Goal: Transaction & Acquisition: Purchase product/service

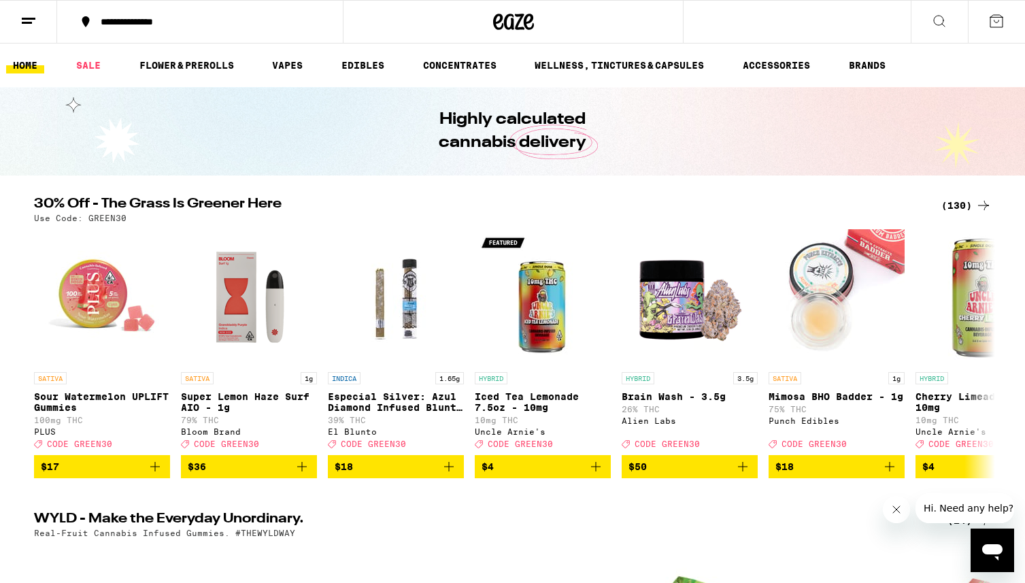
click at [966, 209] on div "(130)" at bounding box center [966, 205] width 50 height 16
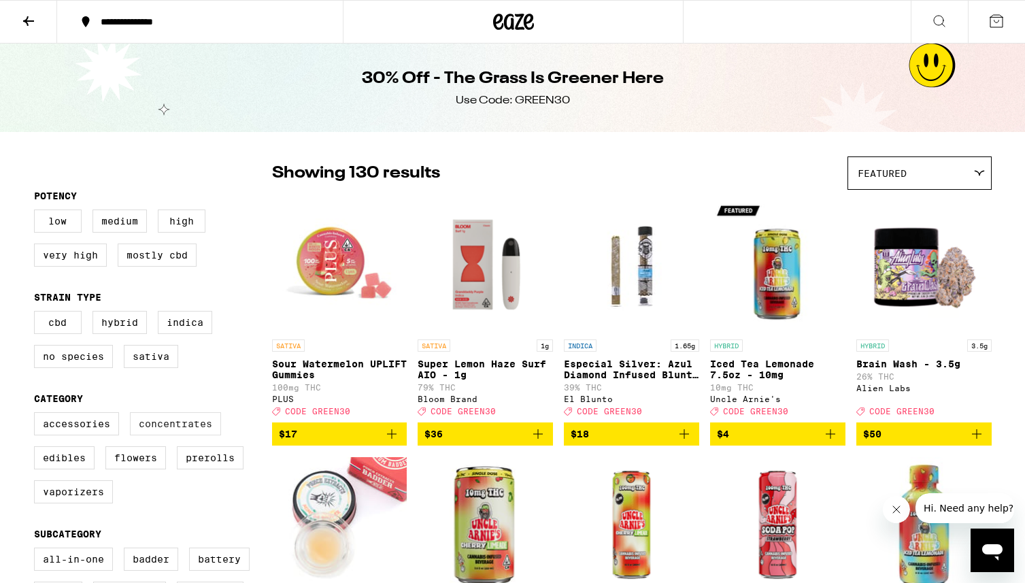
scroll to position [41, 0]
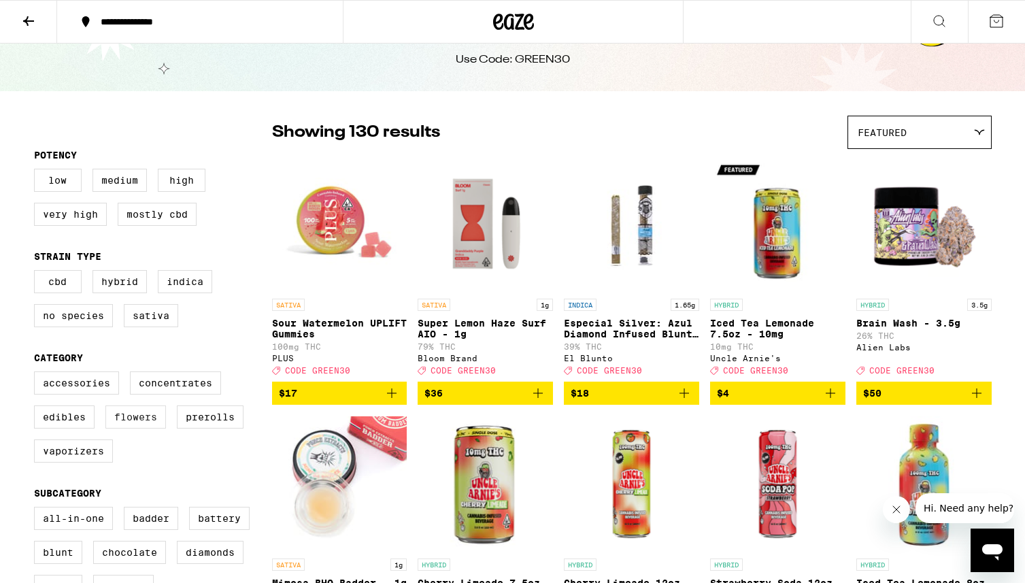
click at [141, 428] on label "Flowers" at bounding box center [135, 416] width 61 height 23
click at [37, 374] on input "Flowers" at bounding box center [37, 373] width 1 height 1
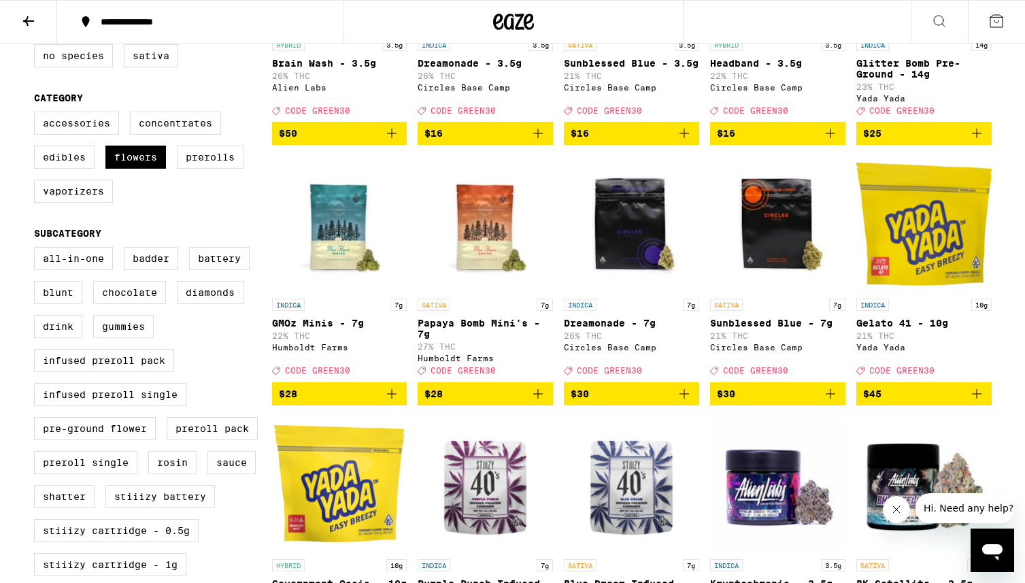
scroll to position [301, 0]
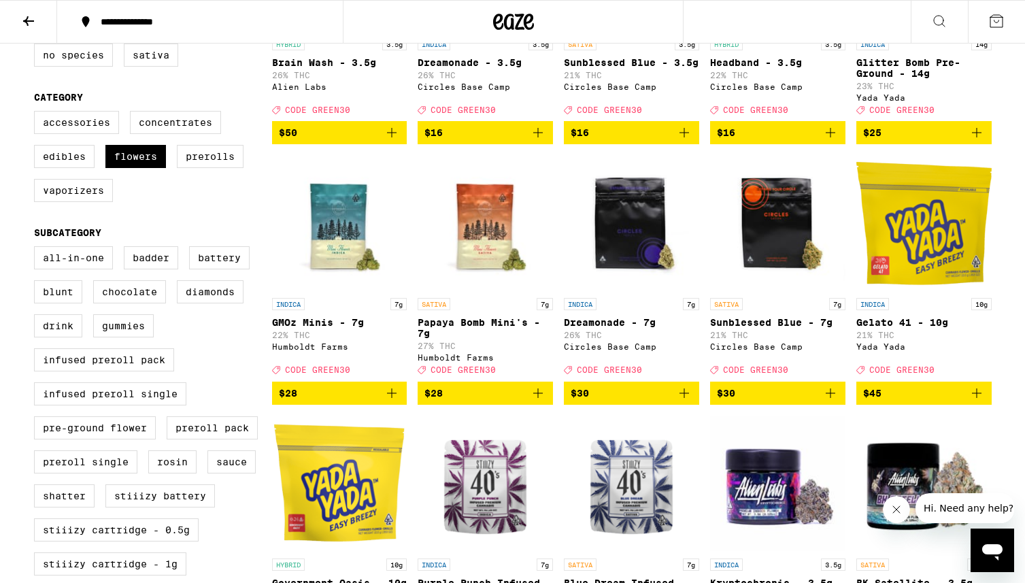
click at [685, 401] on icon "Add to bag" at bounding box center [684, 393] width 16 height 16
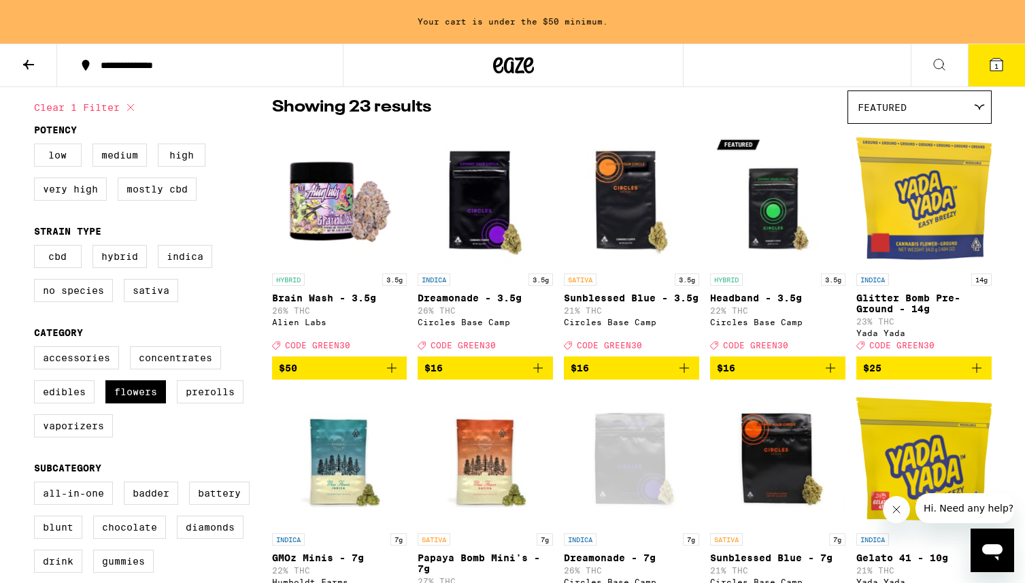
scroll to position [0, 0]
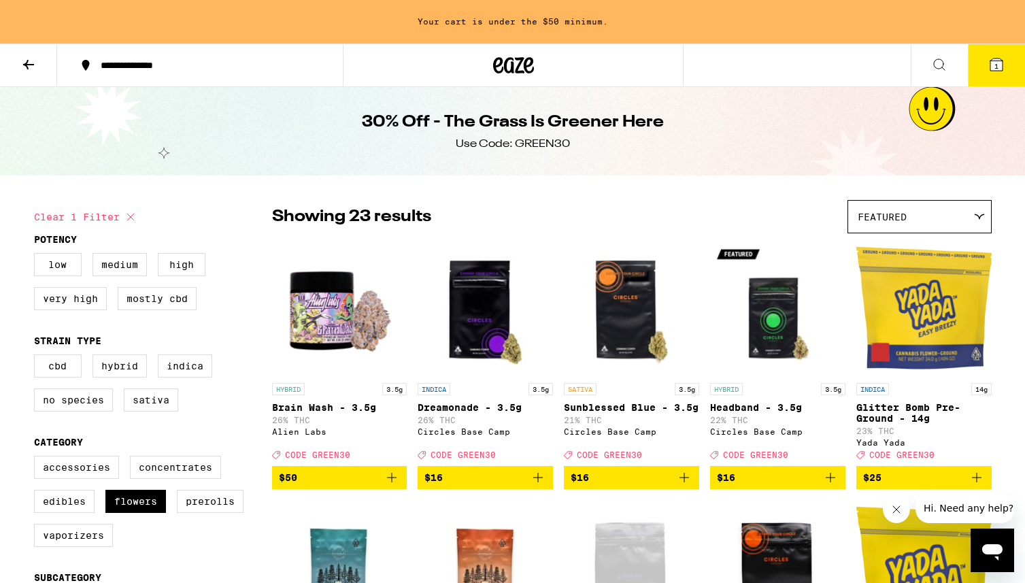
click at [836, 483] on icon "Add to bag" at bounding box center [830, 477] width 16 height 16
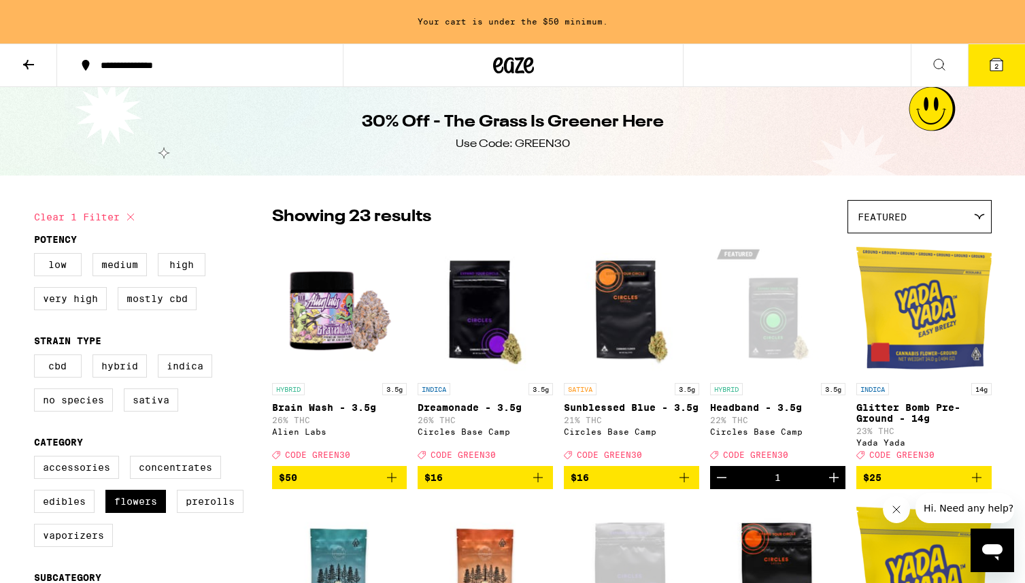
click at [128, 216] on icon at bounding box center [130, 217] width 16 height 16
checkbox input "false"
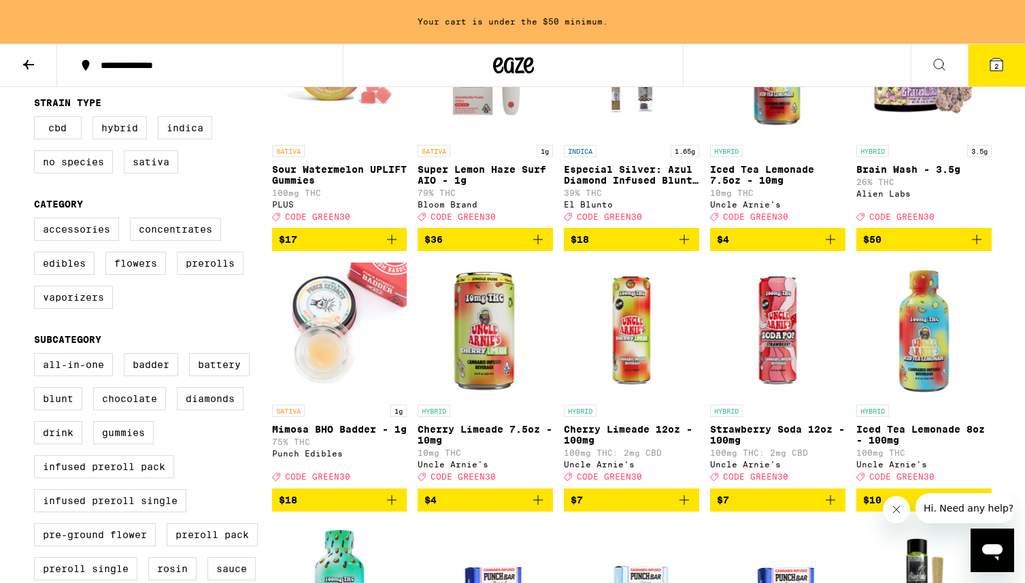
scroll to position [239, 0]
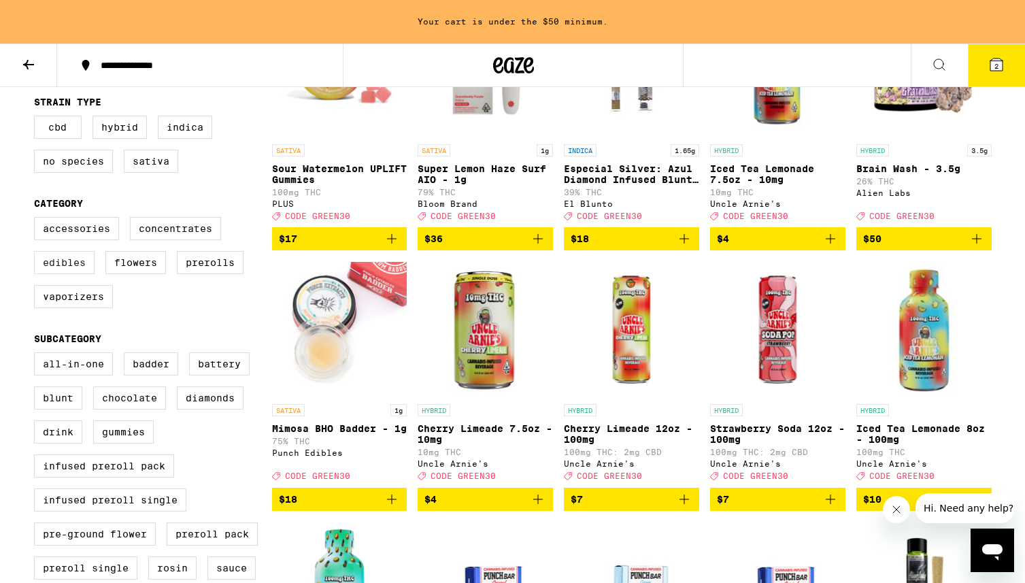
click at [69, 274] on label "Edibles" at bounding box center [64, 262] width 61 height 23
click at [37, 220] on input "Edibles" at bounding box center [37, 219] width 1 height 1
checkbox input "true"
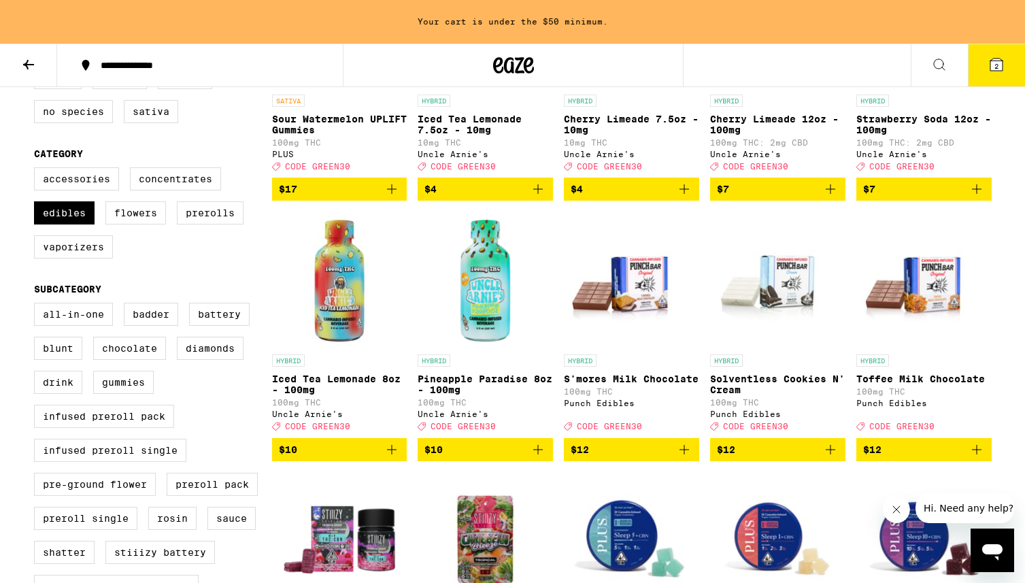
scroll to position [338, 0]
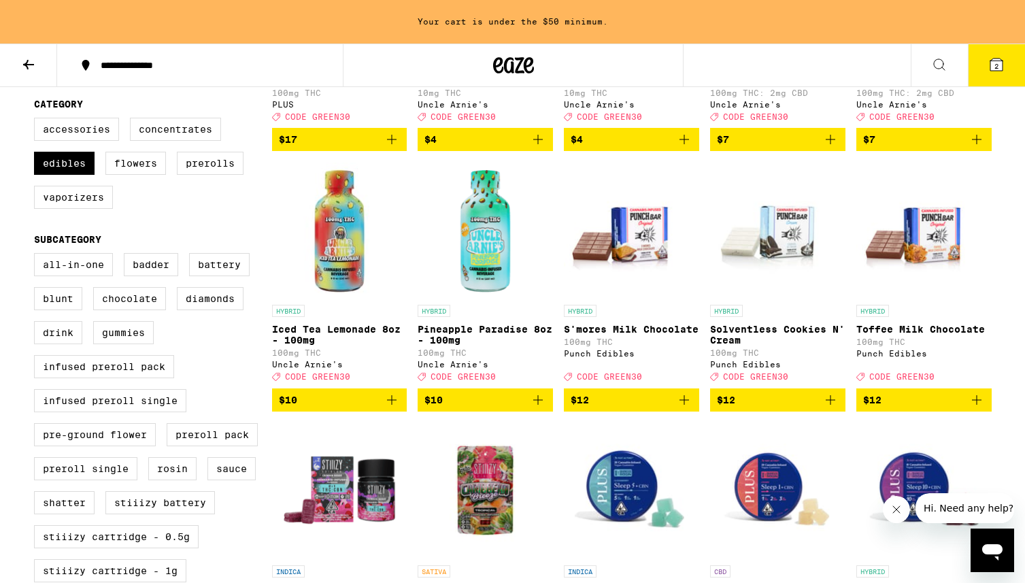
click at [533, 408] on icon "Add to bag" at bounding box center [538, 400] width 16 height 16
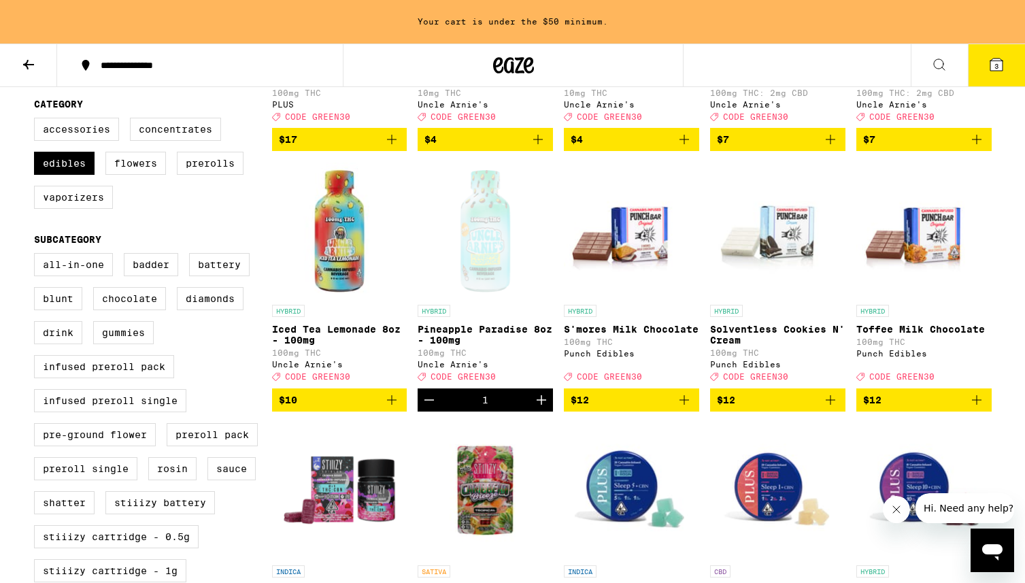
scroll to position [294, 0]
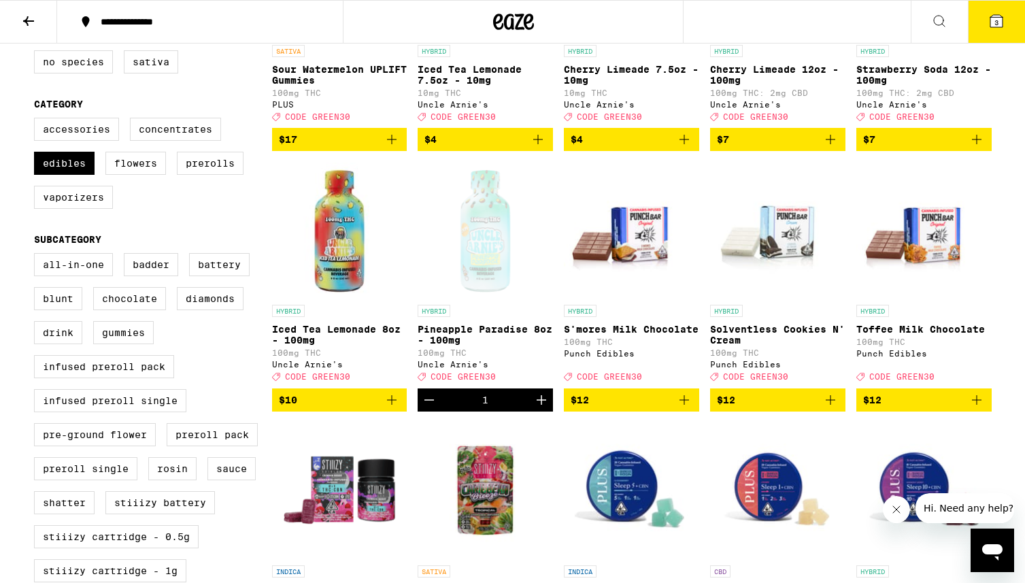
click at [992, 20] on icon at bounding box center [996, 21] width 12 height 12
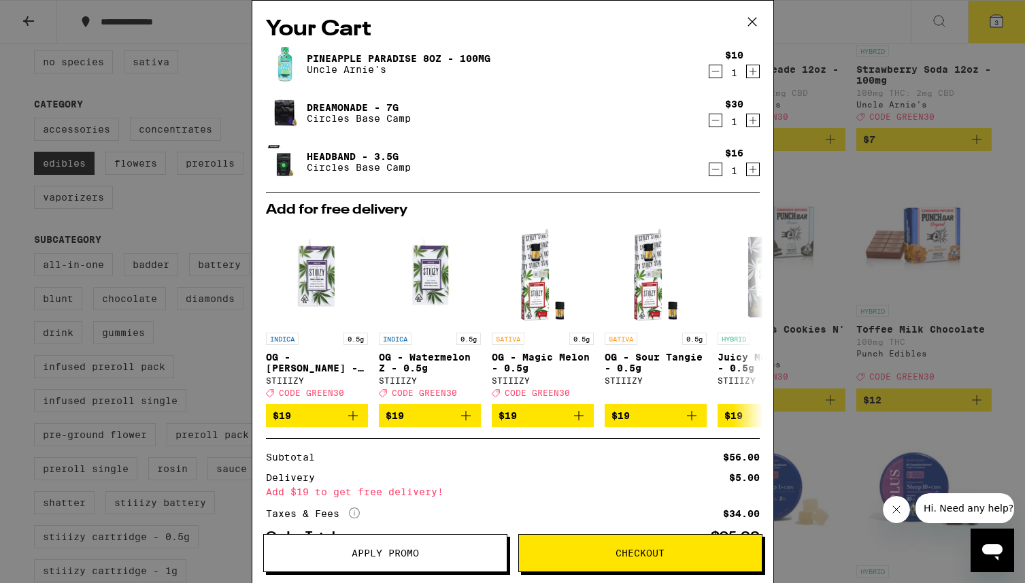
scroll to position [93, 0]
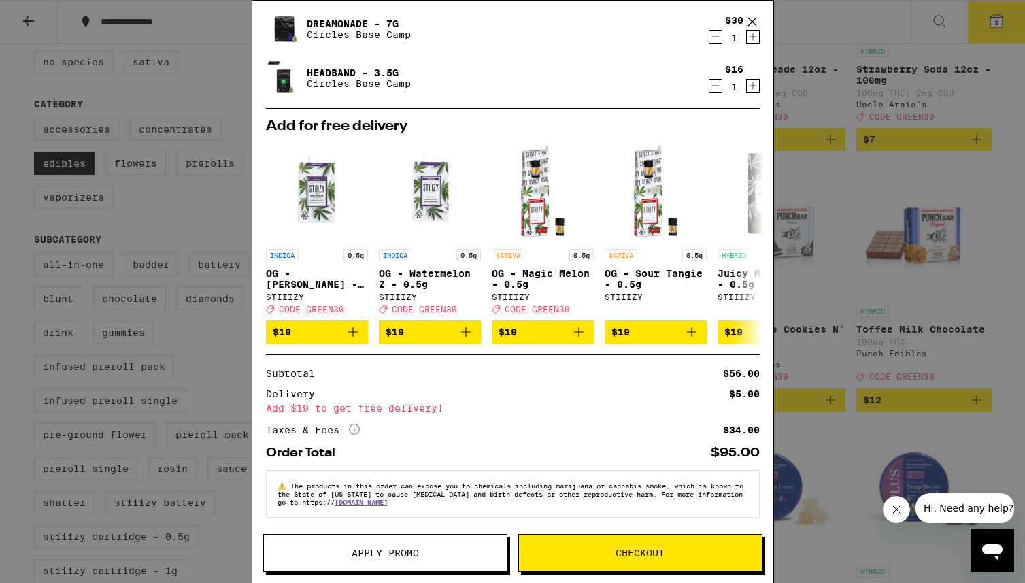
click at [404, 548] on span "Apply Promo" at bounding box center [385, 553] width 67 height 10
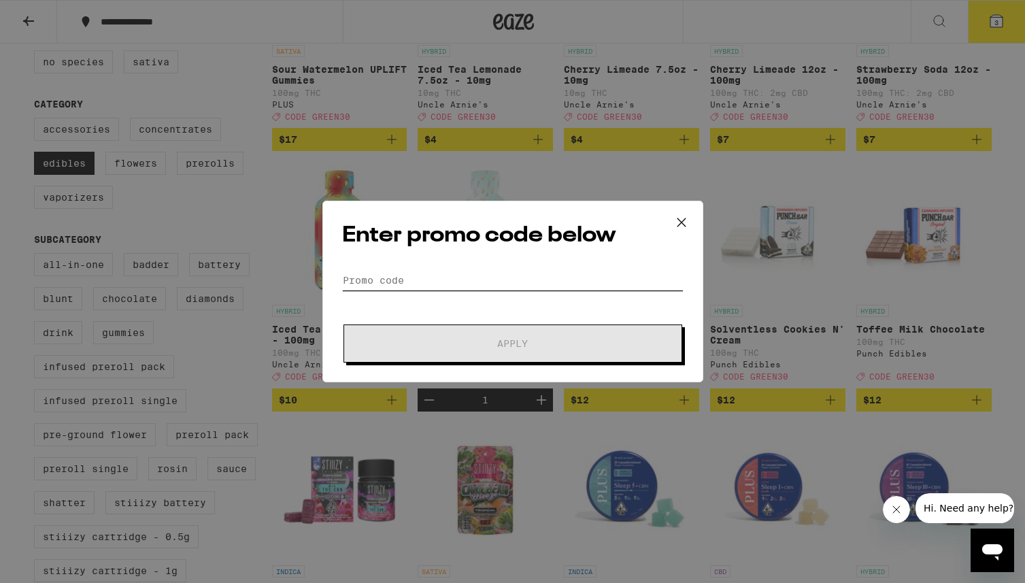
click at [450, 287] on input "Promo Code" at bounding box center [512, 280] width 341 height 20
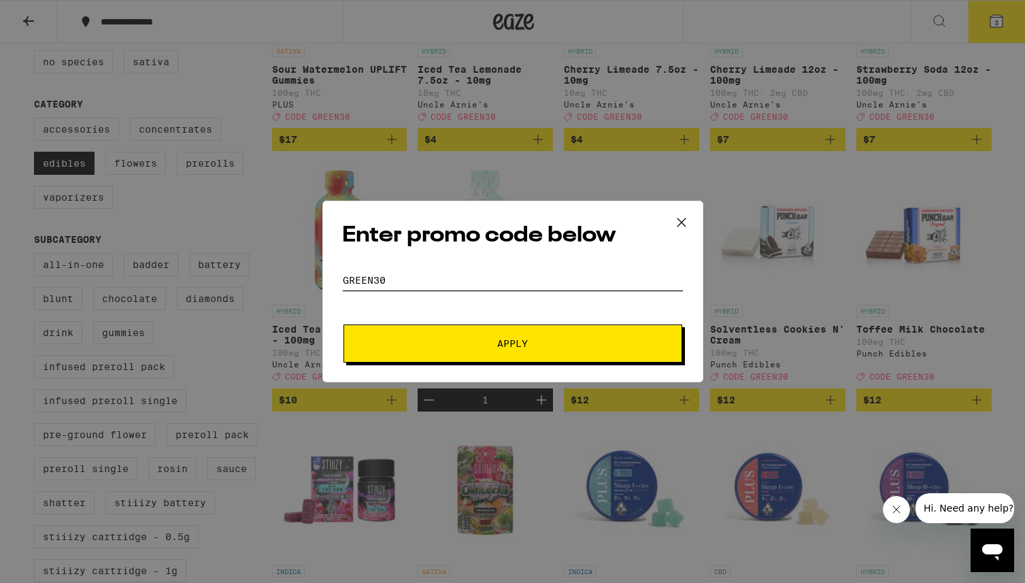
type input "GREEN30"
click at [516, 345] on span "Apply" at bounding box center [512, 344] width 31 height 10
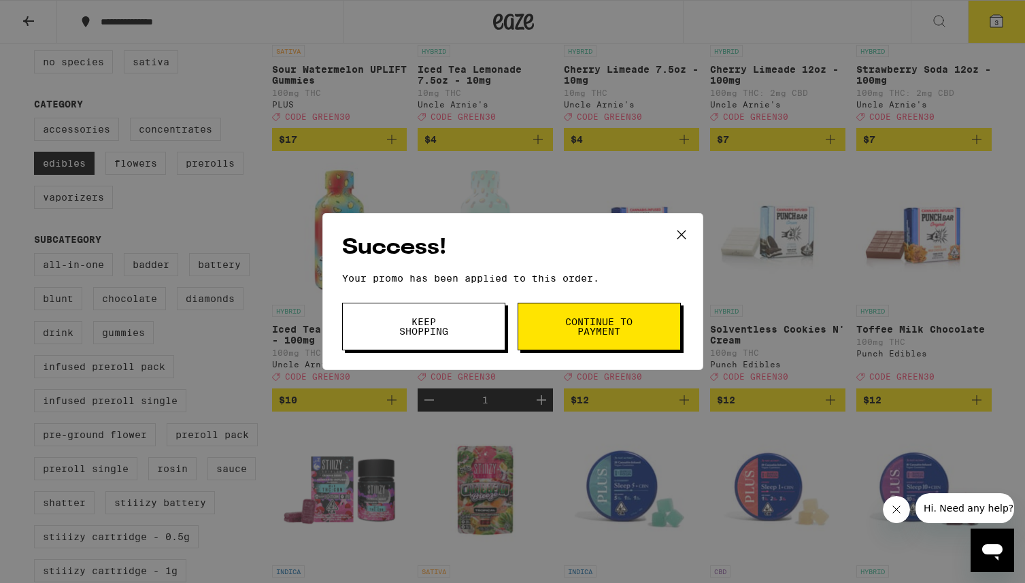
click at [459, 337] on button "Keep Shopping" at bounding box center [423, 327] width 163 height 48
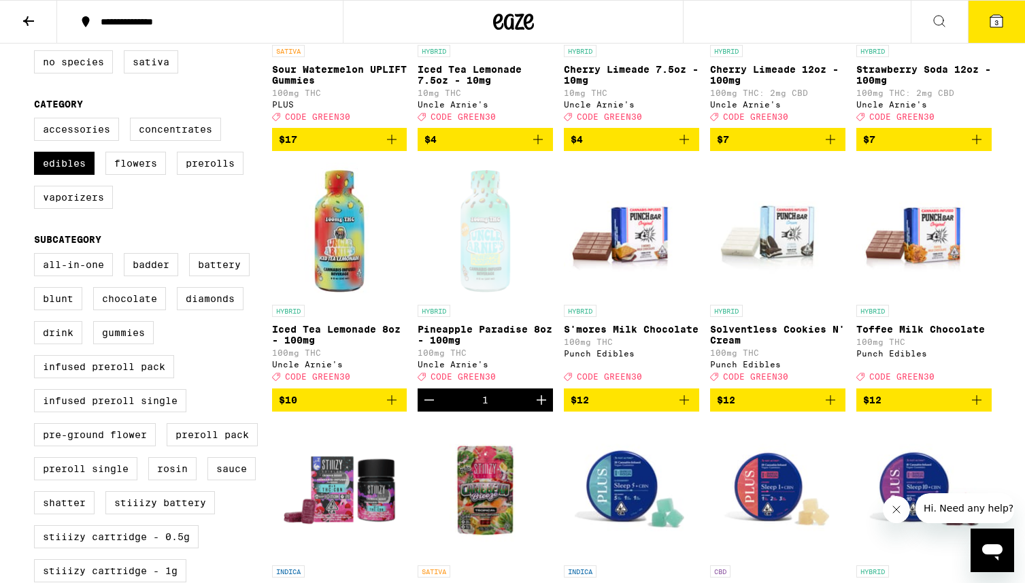
click at [987, 30] on button "3" at bounding box center [996, 22] width 57 height 42
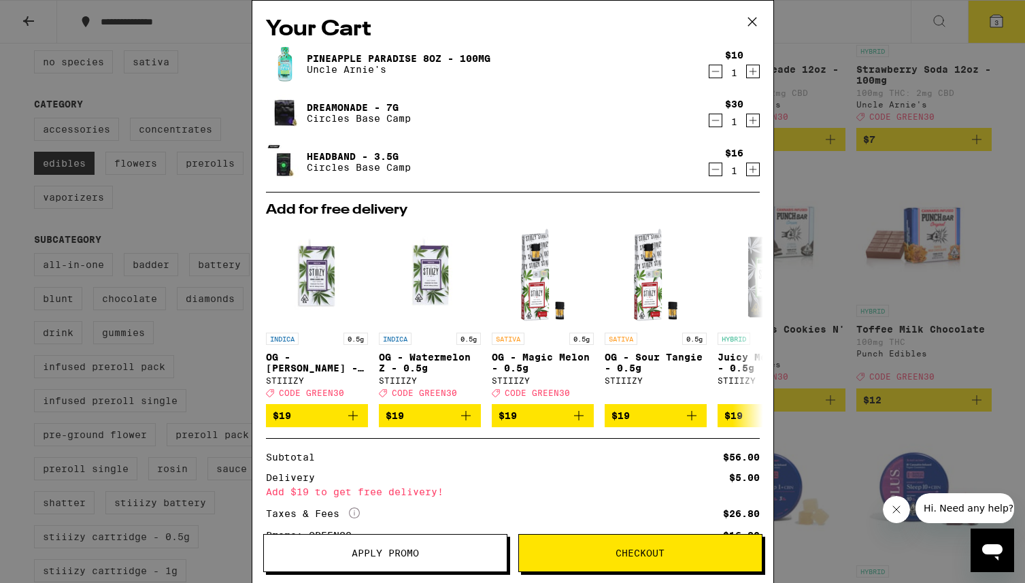
scroll to position [114, 0]
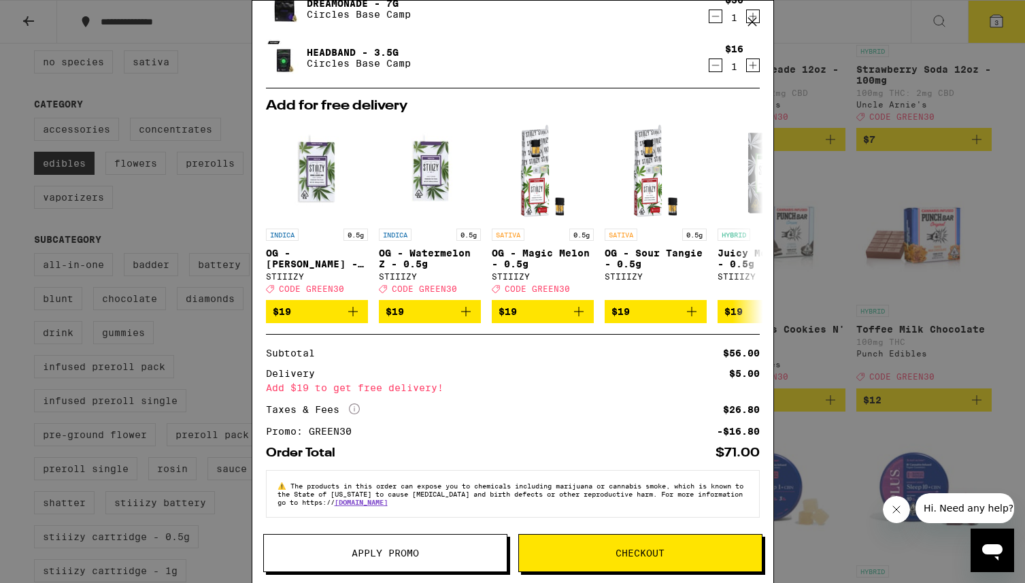
click at [606, 547] on button "Checkout" at bounding box center [640, 553] width 244 height 38
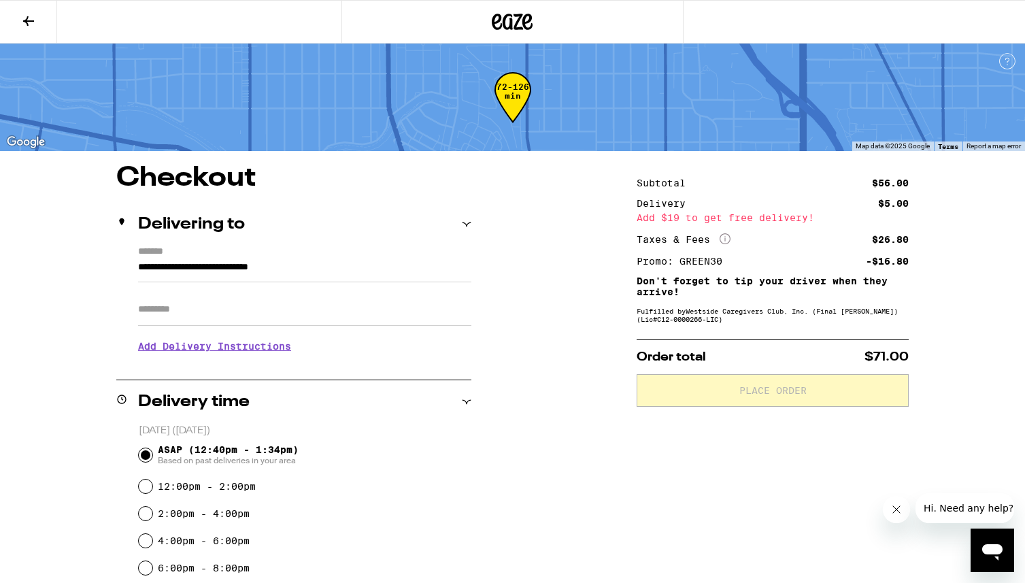
scroll to position [219, 0]
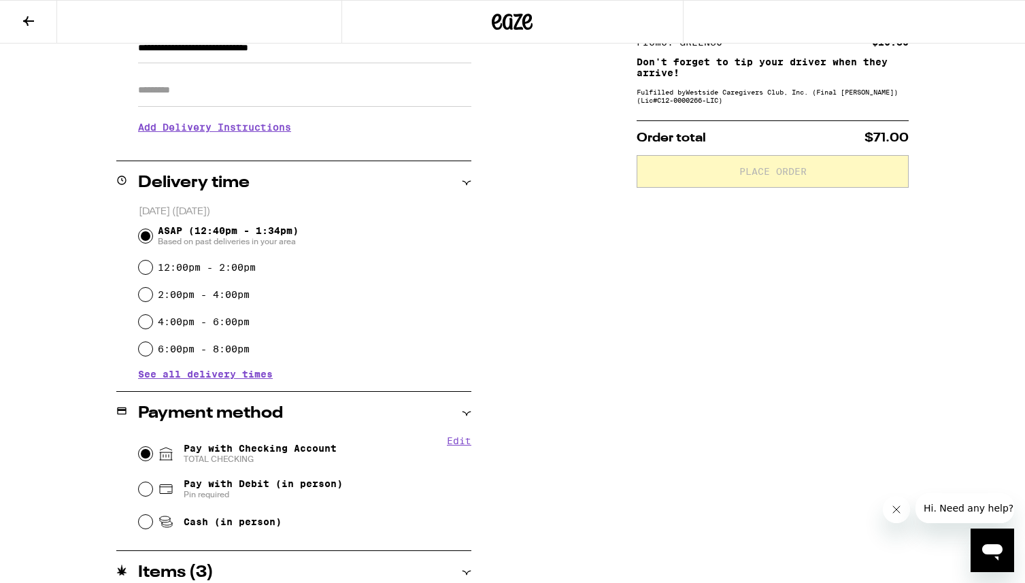
click at [141, 452] on input "Pay with Checking Account TOTAL CHECKING" at bounding box center [146, 454] width 14 height 14
radio input "true"
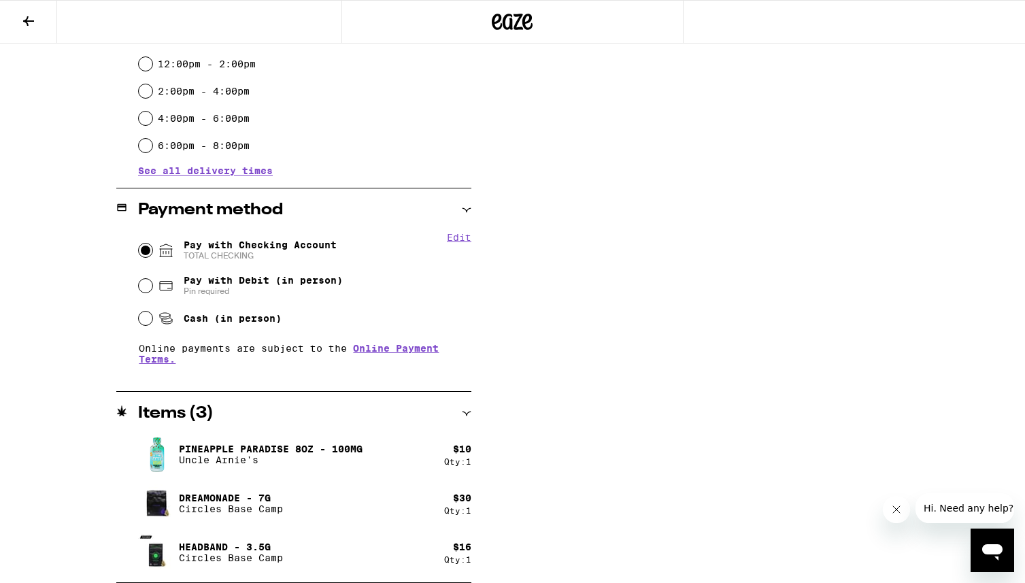
scroll to position [0, 0]
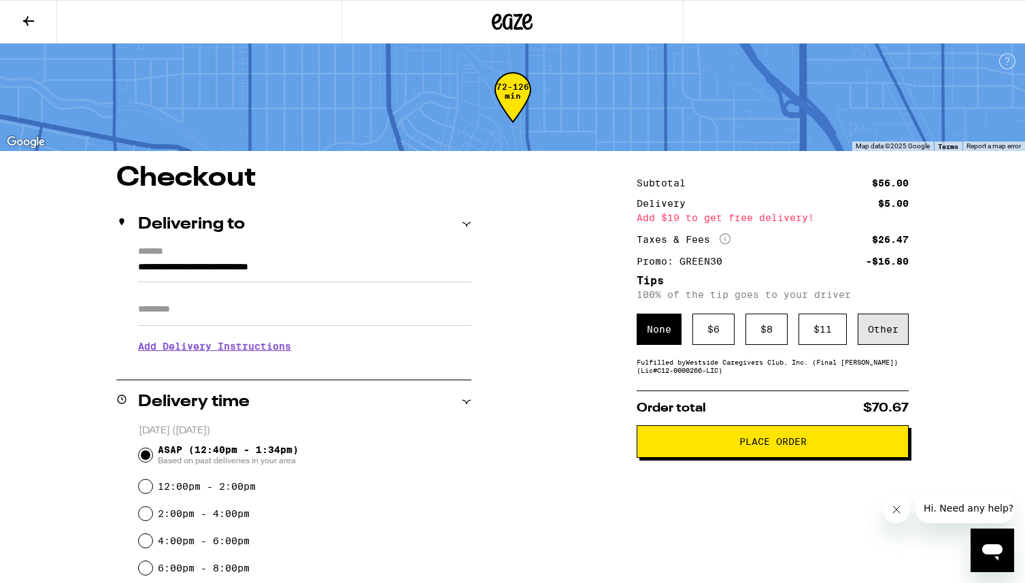
click at [887, 332] on div "Other" at bounding box center [882, 328] width 51 height 31
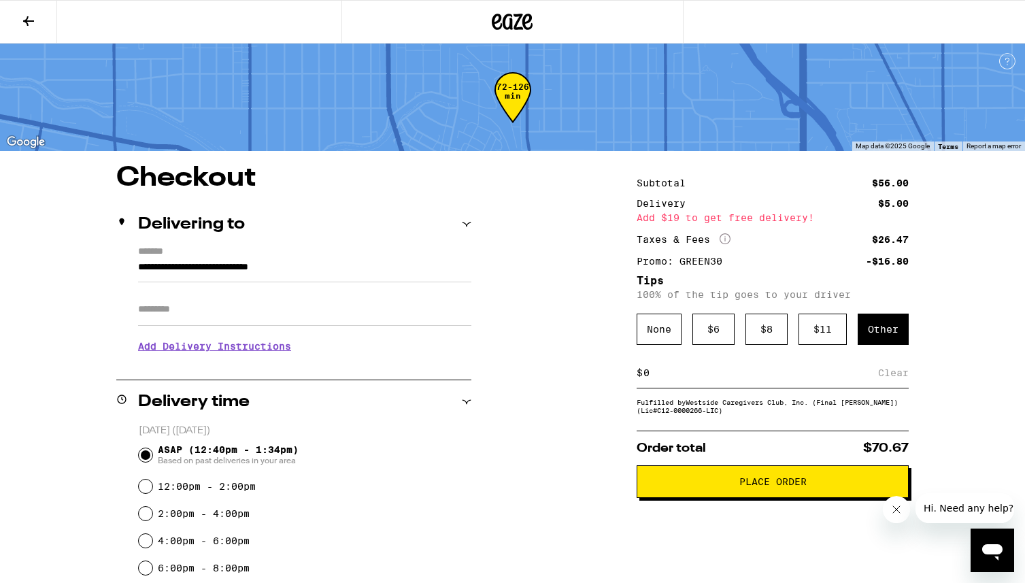
click at [721, 379] on input at bounding box center [760, 372] width 235 height 12
type input "5"
click at [893, 377] on div "Save" at bounding box center [896, 373] width 24 height 30
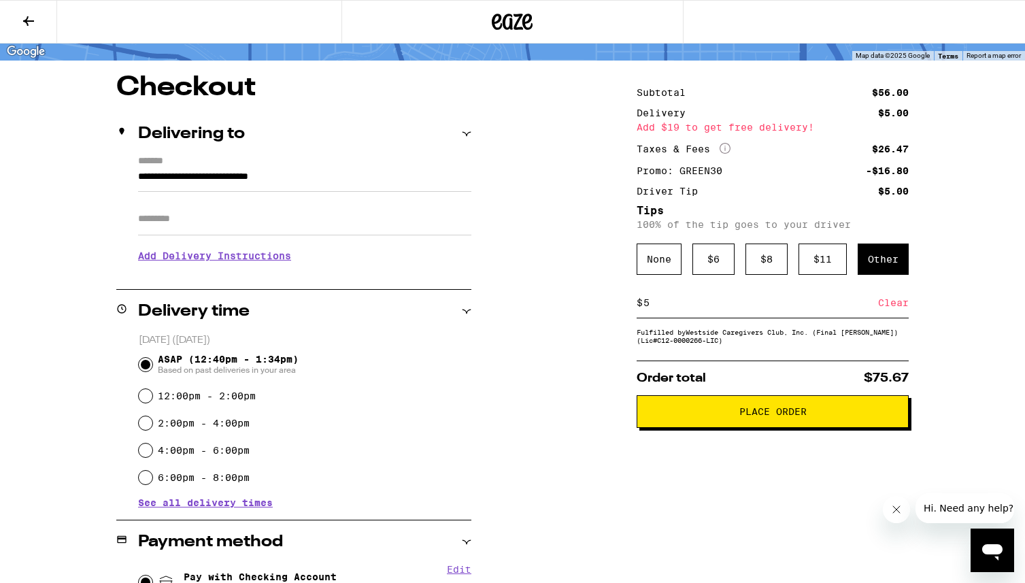
scroll to position [92, 0]
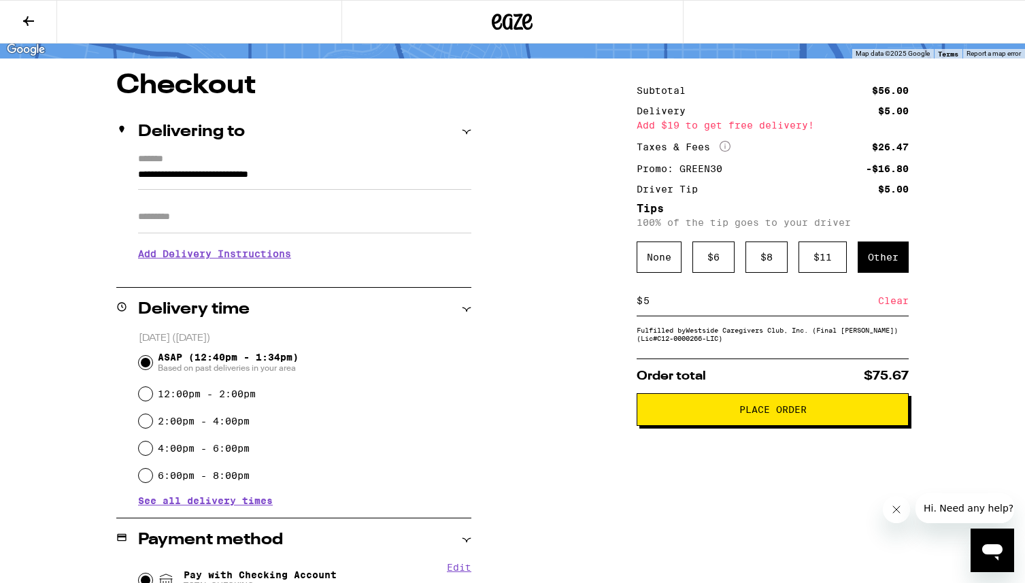
click at [758, 425] on button "Place Order" at bounding box center [772, 409] width 272 height 33
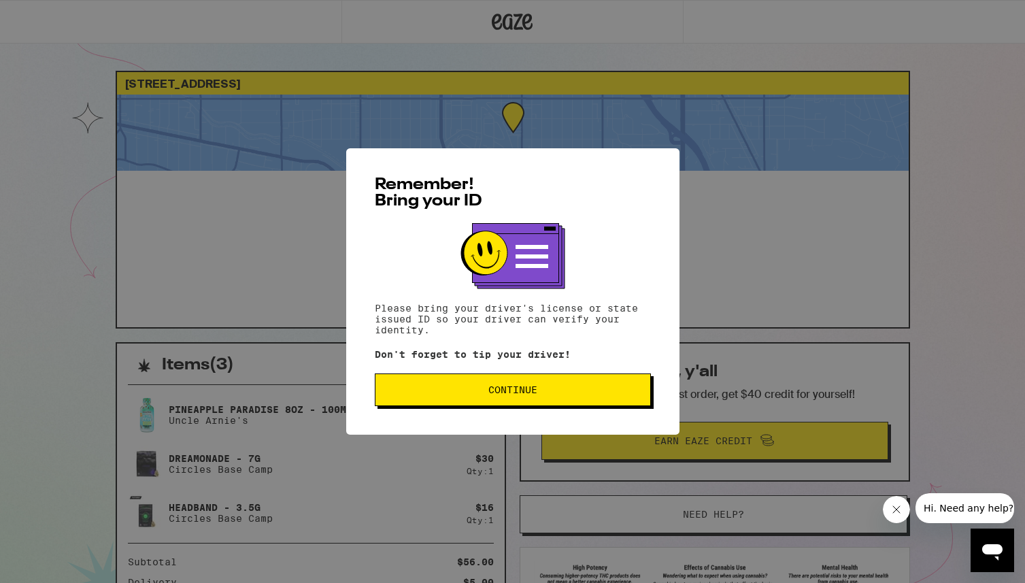
click at [609, 400] on button "Continue" at bounding box center [513, 389] width 276 height 33
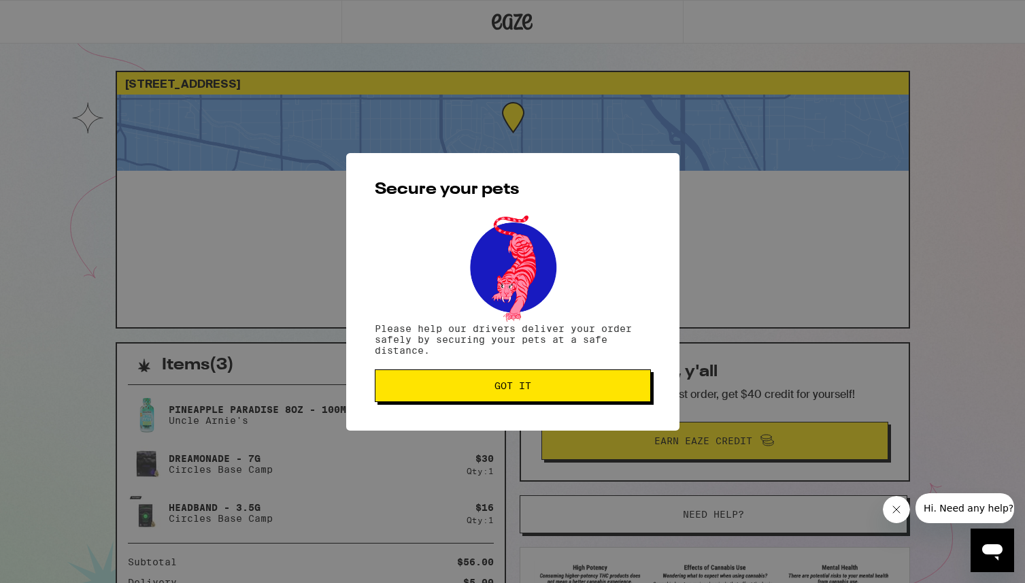
click at [589, 390] on span "Got it" at bounding box center [512, 386] width 253 height 10
